Goal: Information Seeking & Learning: Learn about a topic

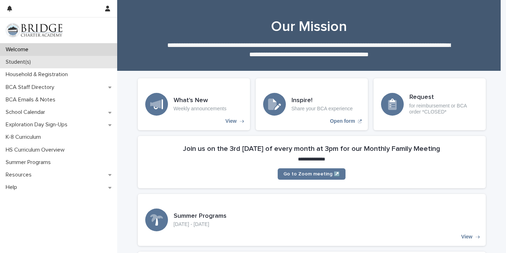
click at [48, 63] on div "Student(s)" at bounding box center [58, 62] width 117 height 12
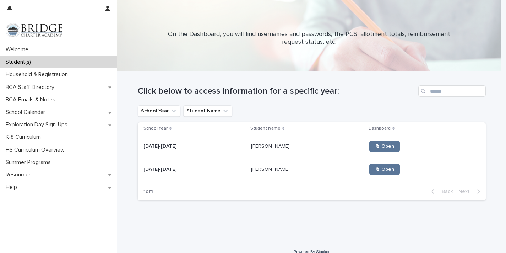
click at [251, 168] on p "[PERSON_NAME]" at bounding box center [271, 168] width 40 height 7
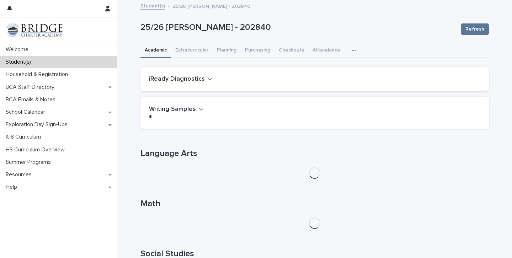
click at [201, 80] on button "iReady Diagnostics" at bounding box center [181, 79] width 64 height 8
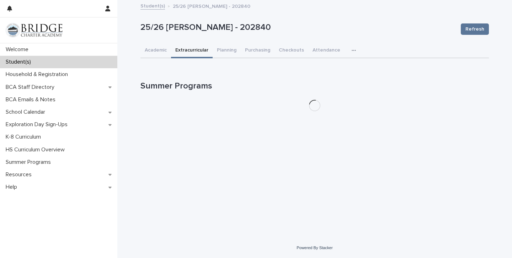
click at [200, 52] on button "Extracurricular" at bounding box center [192, 50] width 42 height 15
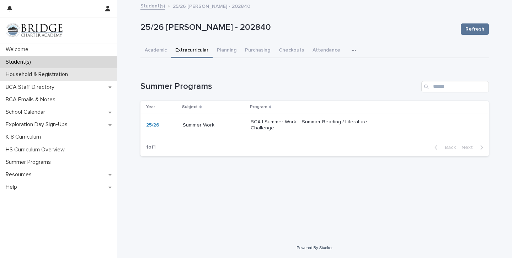
click at [41, 75] on p "Household & Registration" at bounding box center [38, 74] width 71 height 7
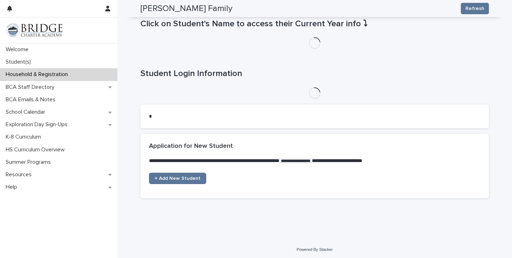
scroll to position [324, 0]
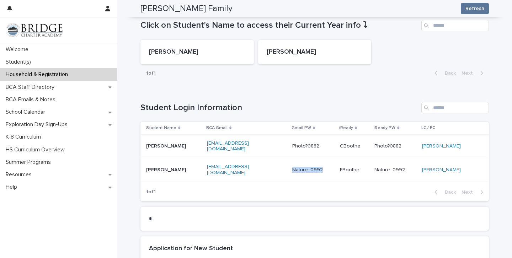
copy p "Nature=0992"
drag, startPoint x: 321, startPoint y: 168, endPoint x: 291, endPoint y: 168, distance: 30.2
click at [292, 168] on p "Nature=0992" at bounding box center [313, 170] width 42 height 6
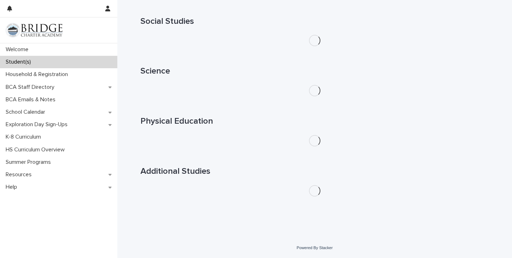
scroll to position [229, 0]
